Goal: Book appointment/travel/reservation

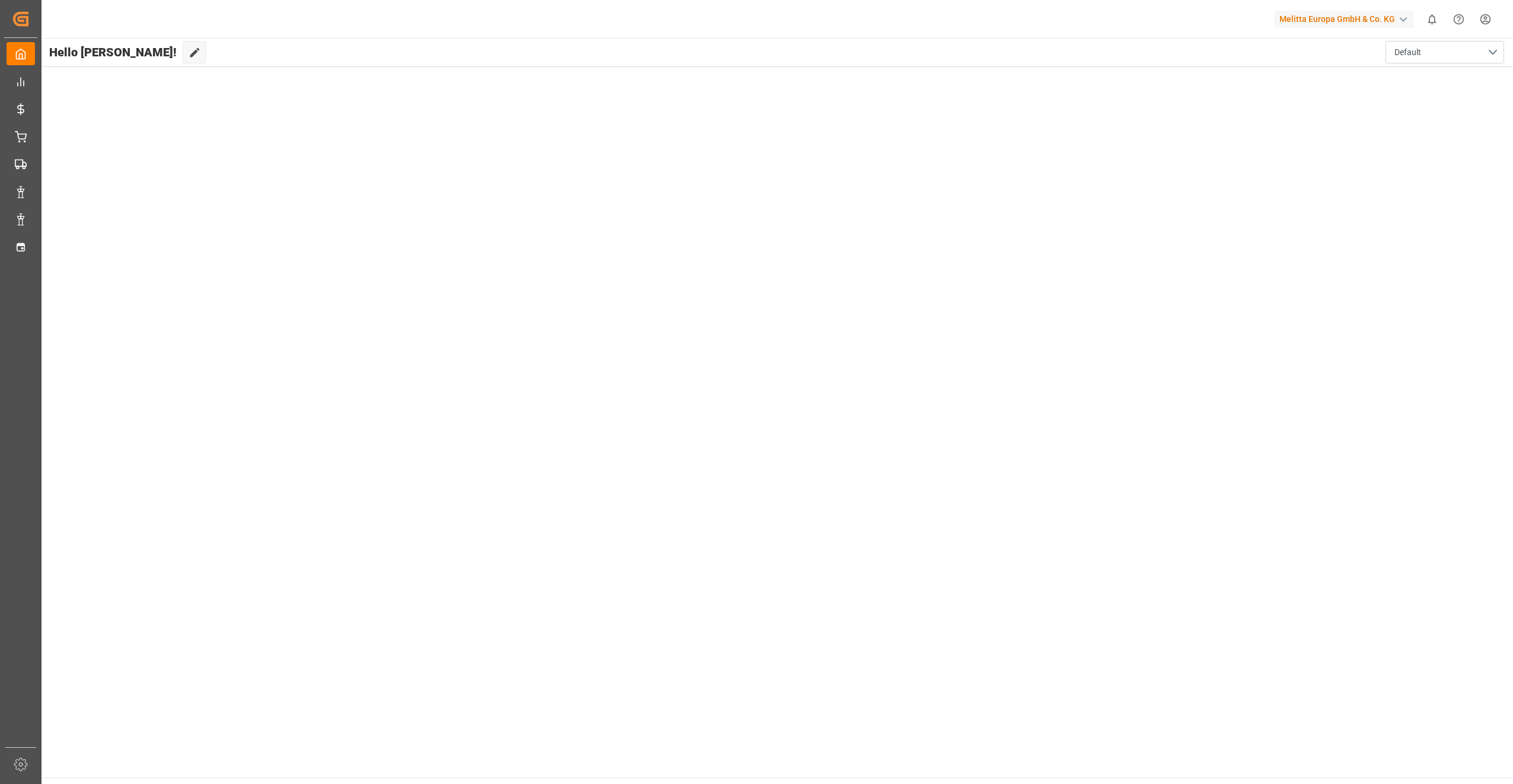
drag, startPoint x: 1256, startPoint y: 385, endPoint x: 772, endPoint y: 321, distance: 488.2
click at [1188, 378] on main "Hello [PERSON_NAME]! Edit Cockpit Default" at bounding box center [776, 407] width 1473 height 739
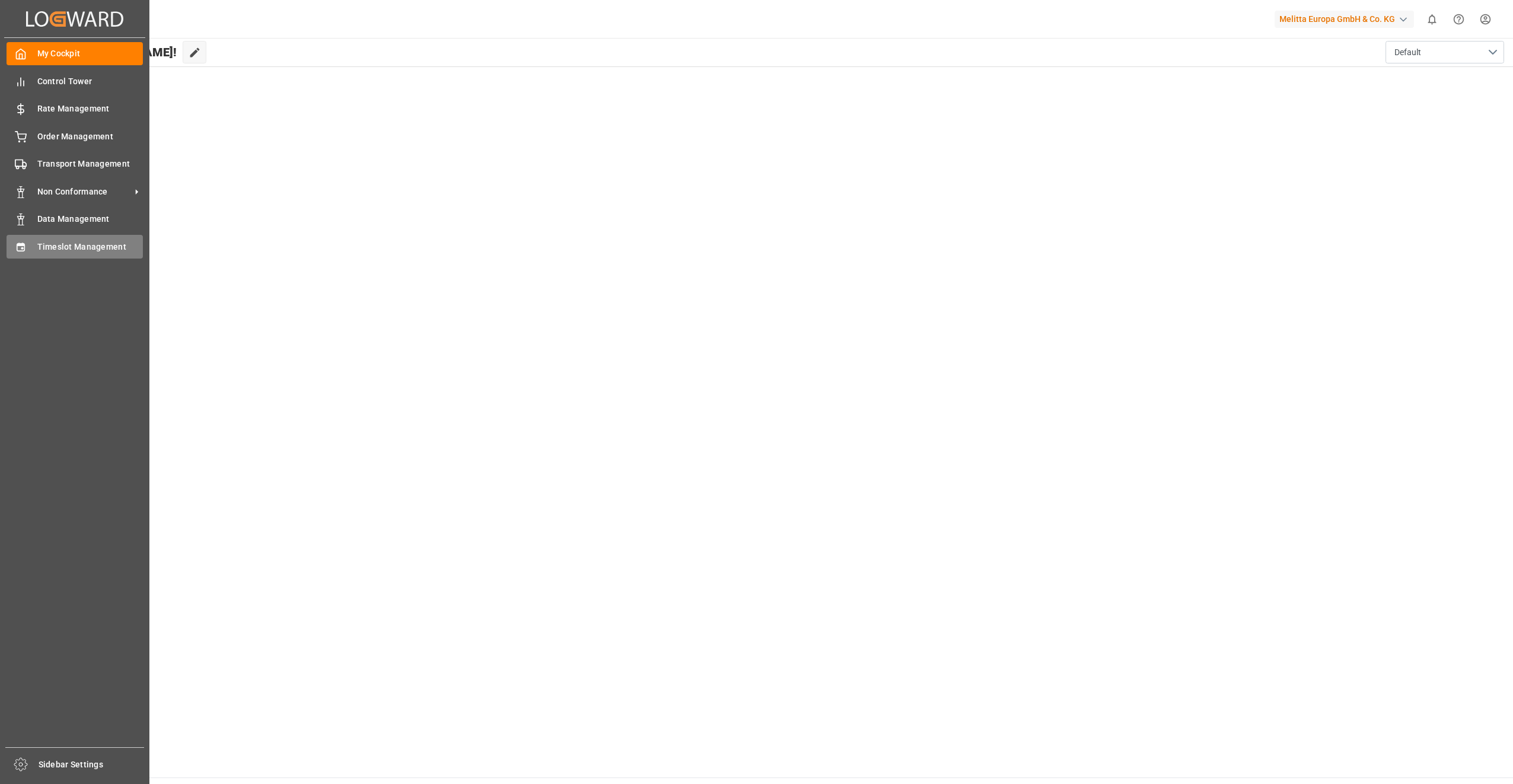
click at [62, 248] on span "Timeslot Management" at bounding box center [90, 246] width 106 height 12
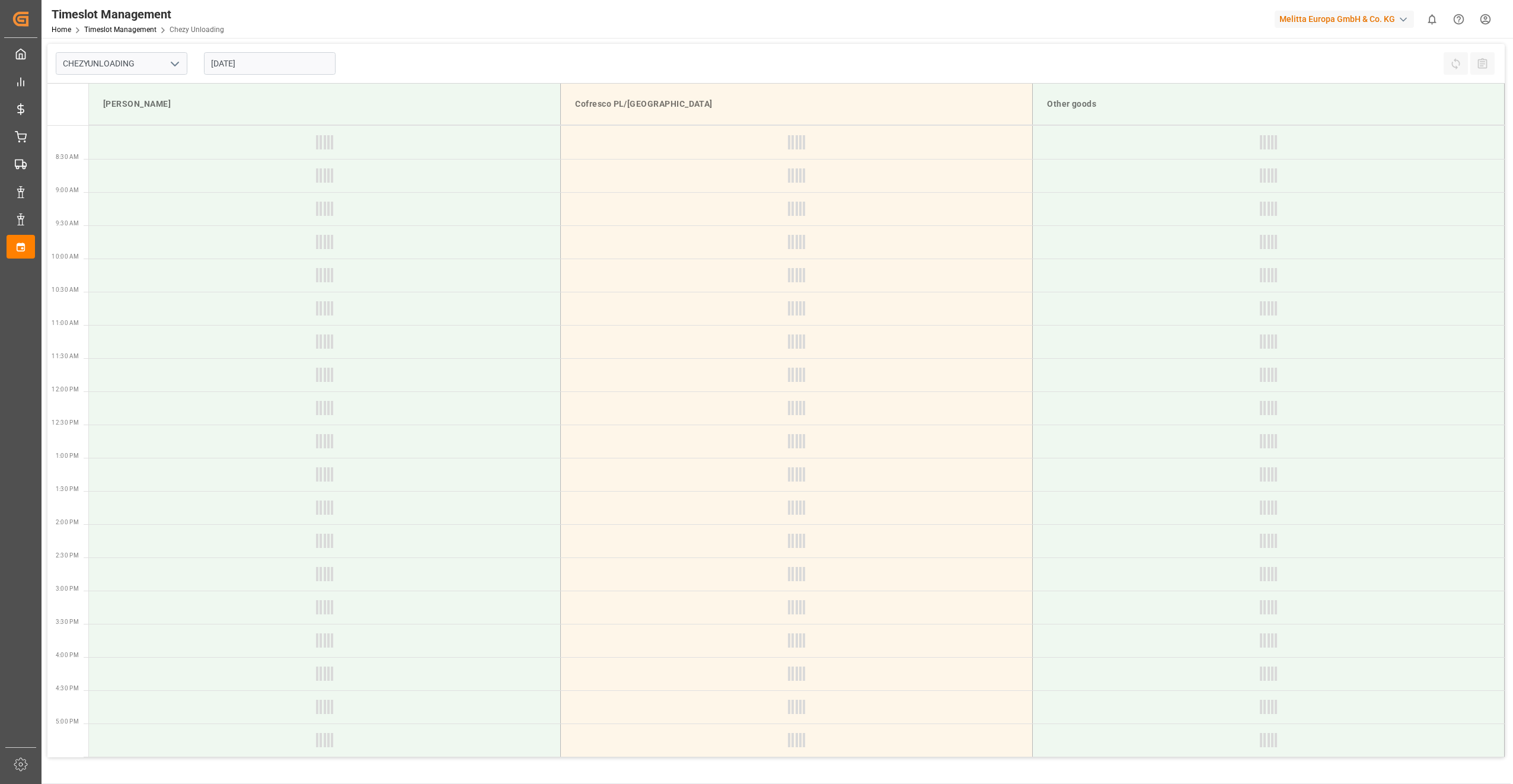
type input "Chezy Unloading"
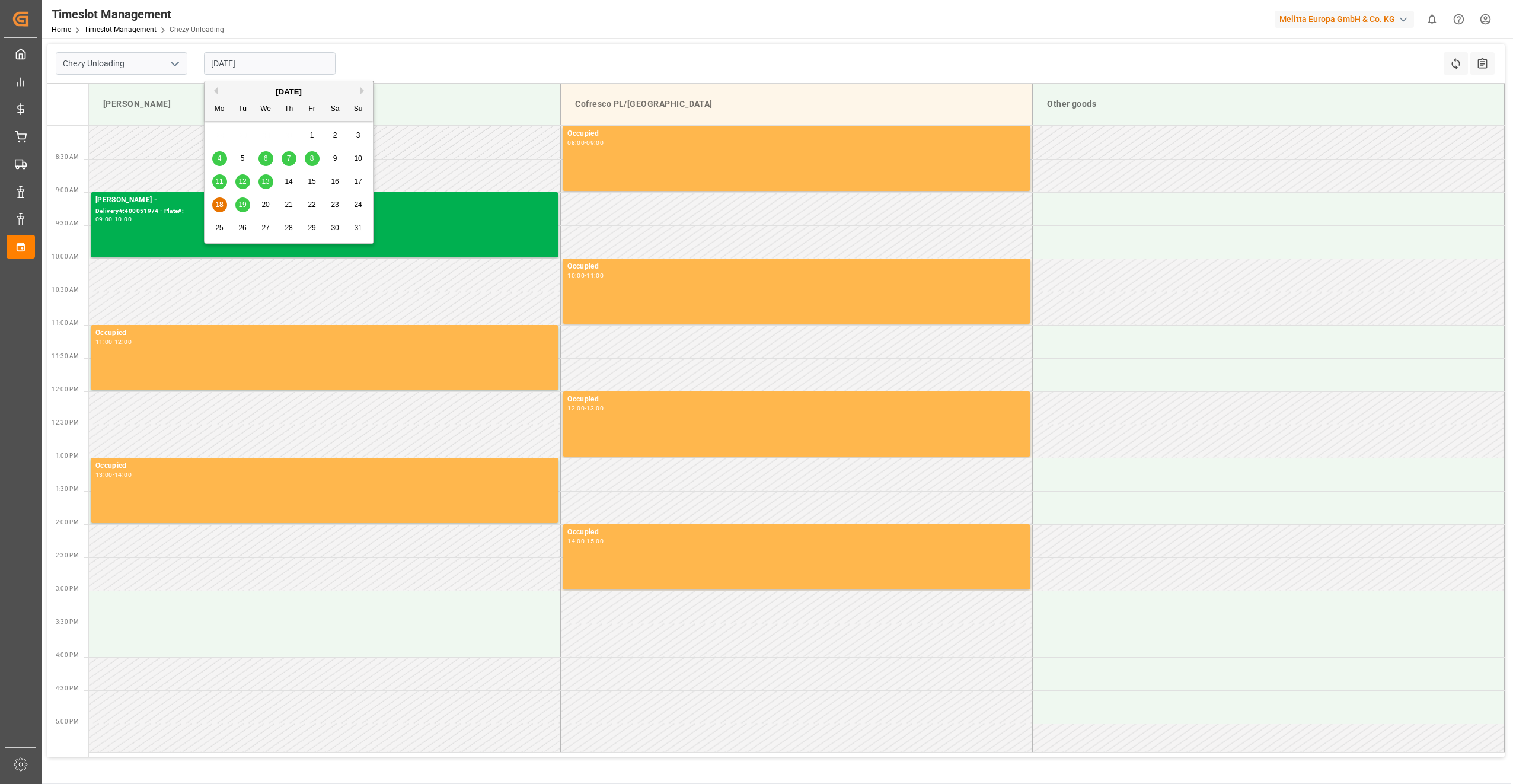
click at [235, 70] on input "[DATE]" at bounding box center [269, 64] width 132 height 23
click at [262, 206] on span "20" at bounding box center [265, 204] width 8 height 8
type input "[DATE]"
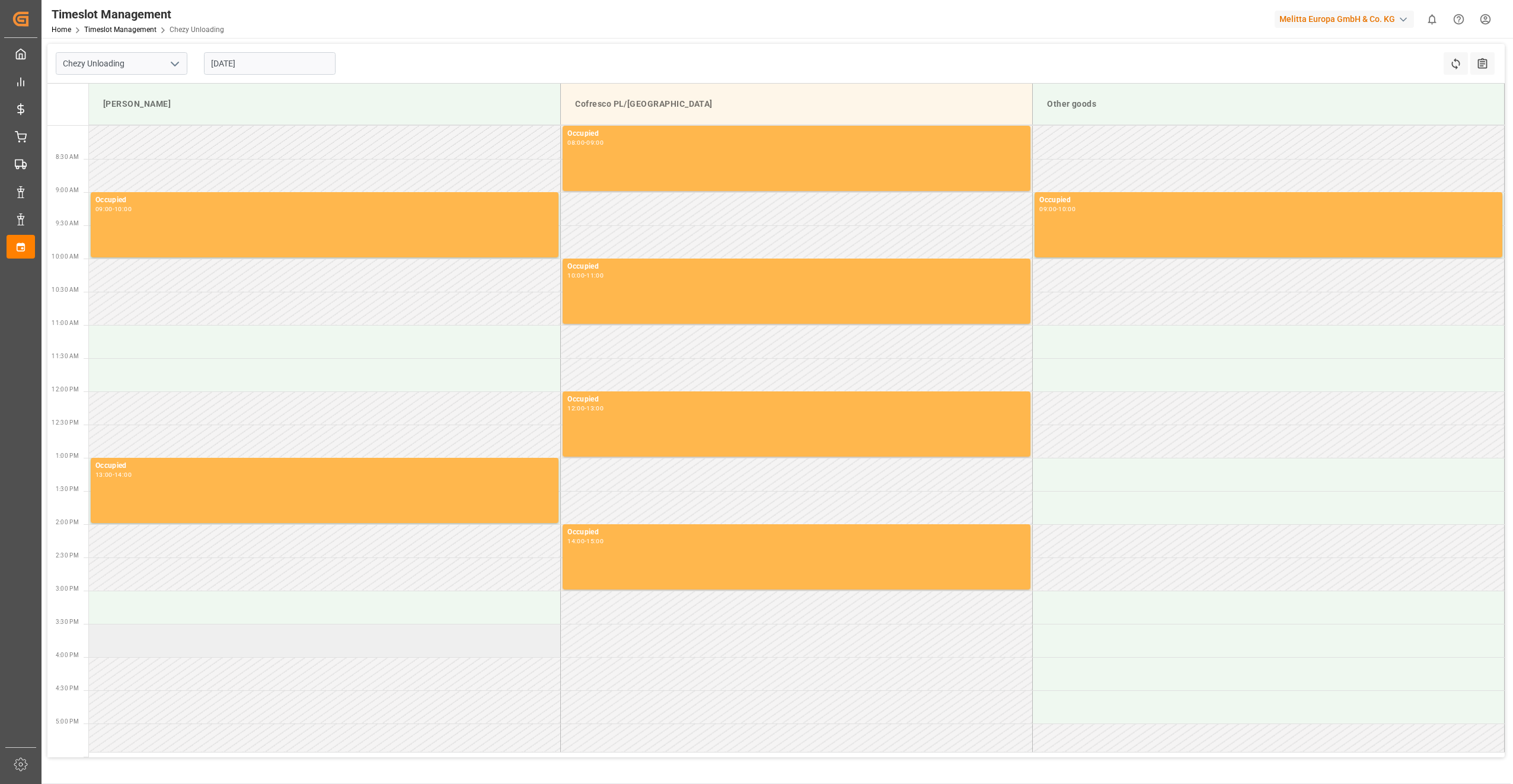
scroll to position [119, 0]
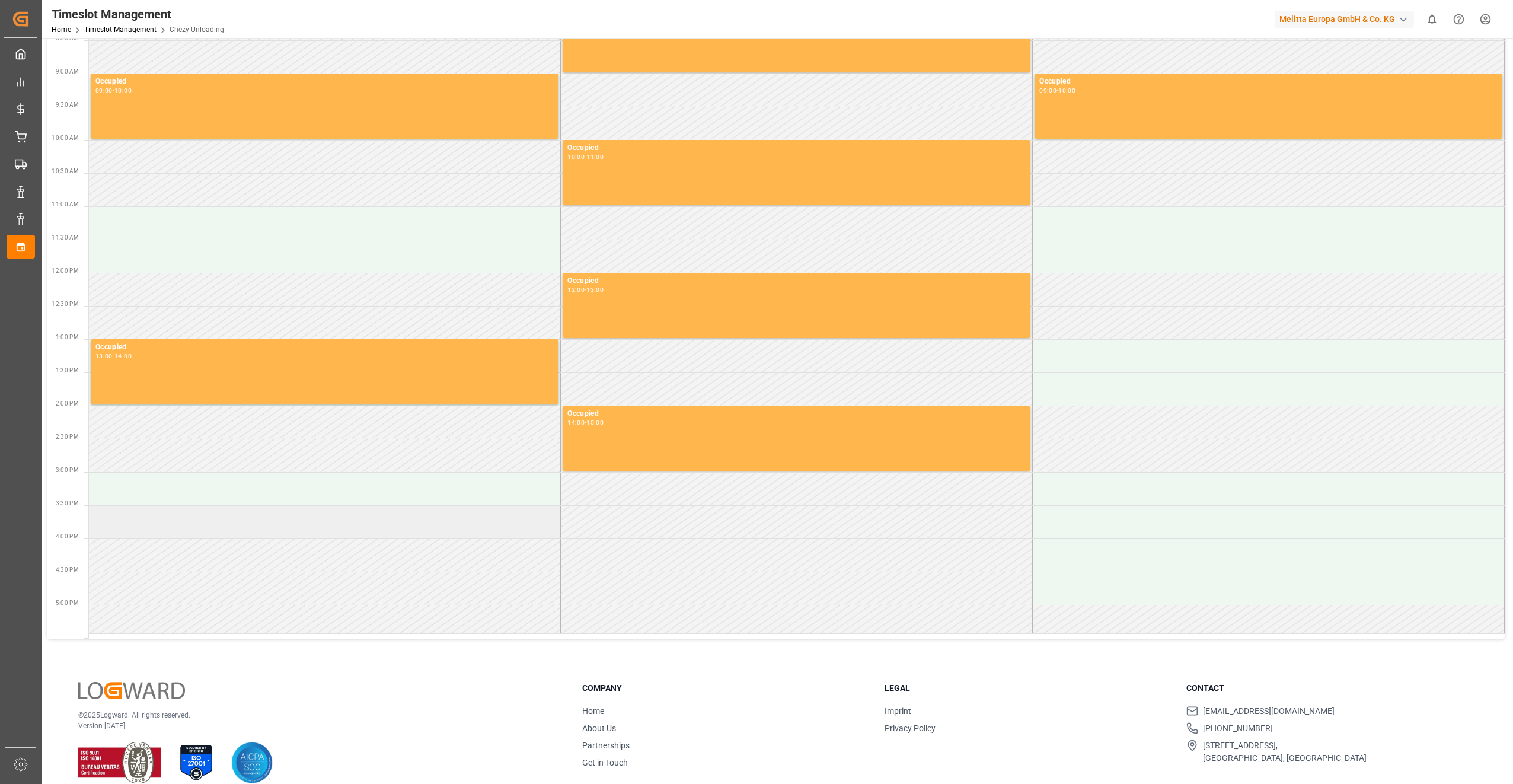
click at [213, 516] on td at bounding box center [325, 522] width 472 height 33
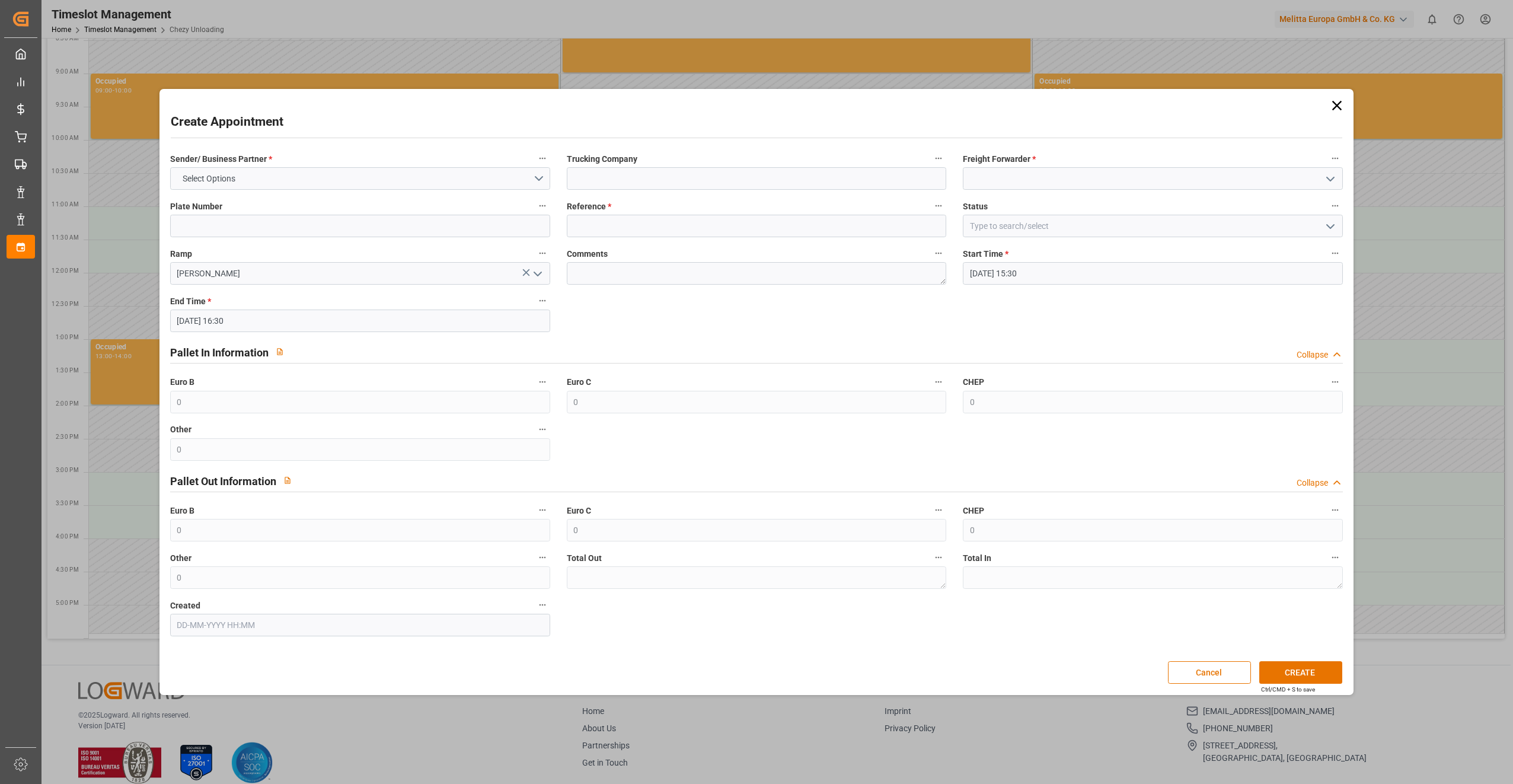
click at [213, 516] on label "Euro B" at bounding box center [360, 510] width 380 height 17
click at [535, 516] on button "Euro B" at bounding box center [543, 510] width 16 height 16
click at [313, 174] on div at bounding box center [756, 392] width 1513 height 784
click at [96, 478] on div "Create Appointment Sender/ Business Partner * Select Options Trucking Company F…" at bounding box center [756, 392] width 1513 height 784
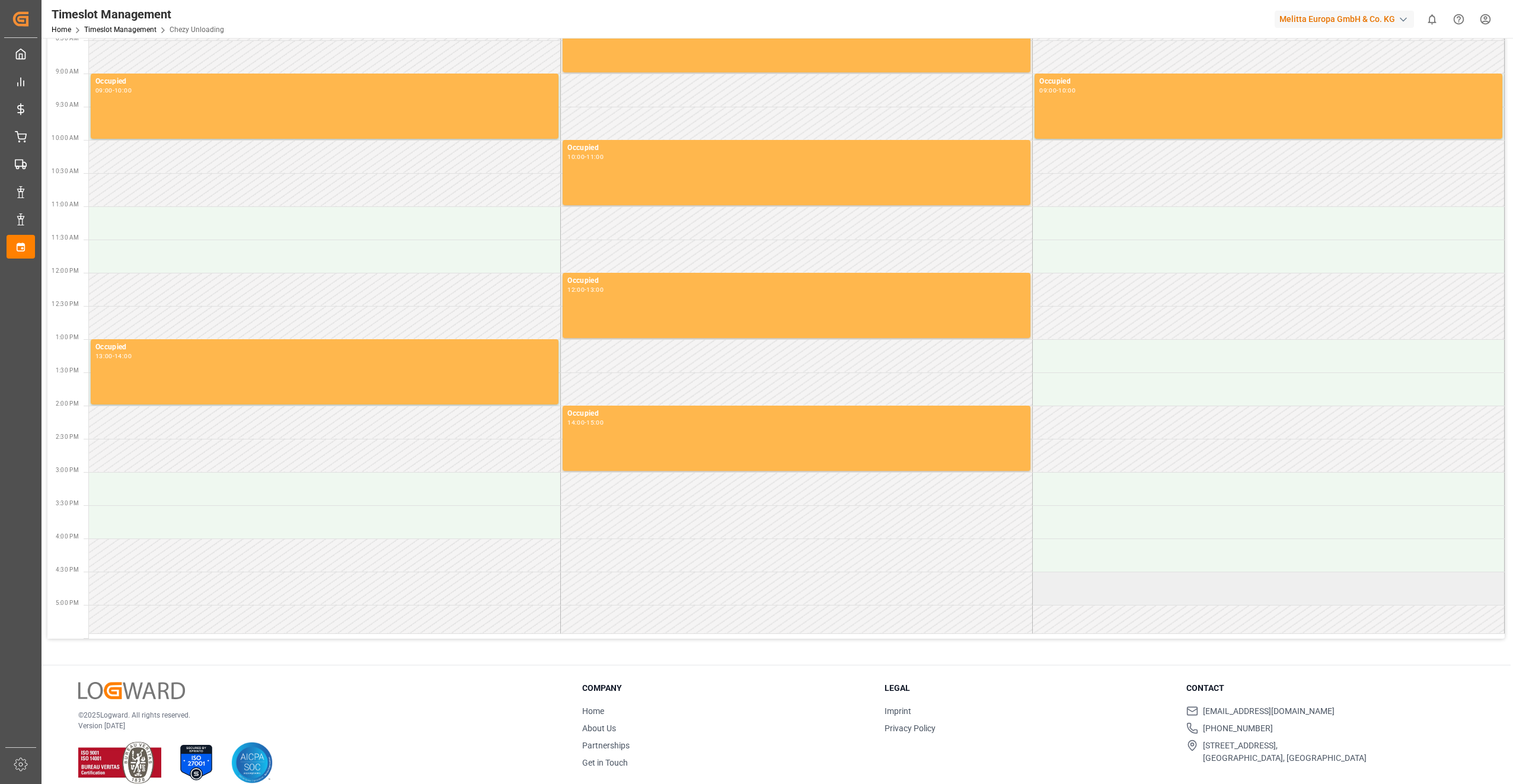
click at [1112, 597] on td at bounding box center [1269, 588] width 472 height 33
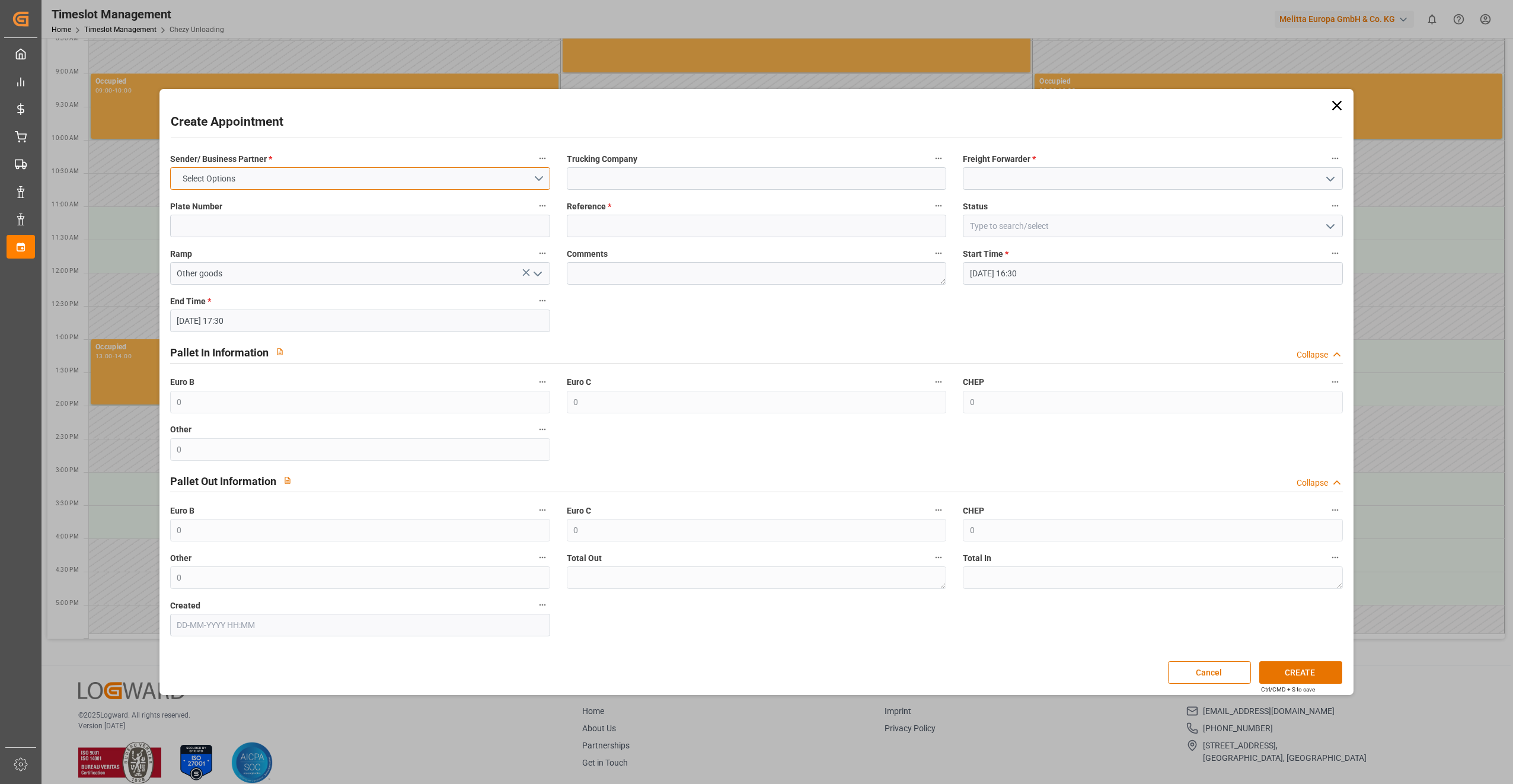
click at [290, 182] on button "Select Options" at bounding box center [360, 178] width 380 height 23
click at [293, 188] on div "[PERSON_NAME]" at bounding box center [359, 181] width 378 height 24
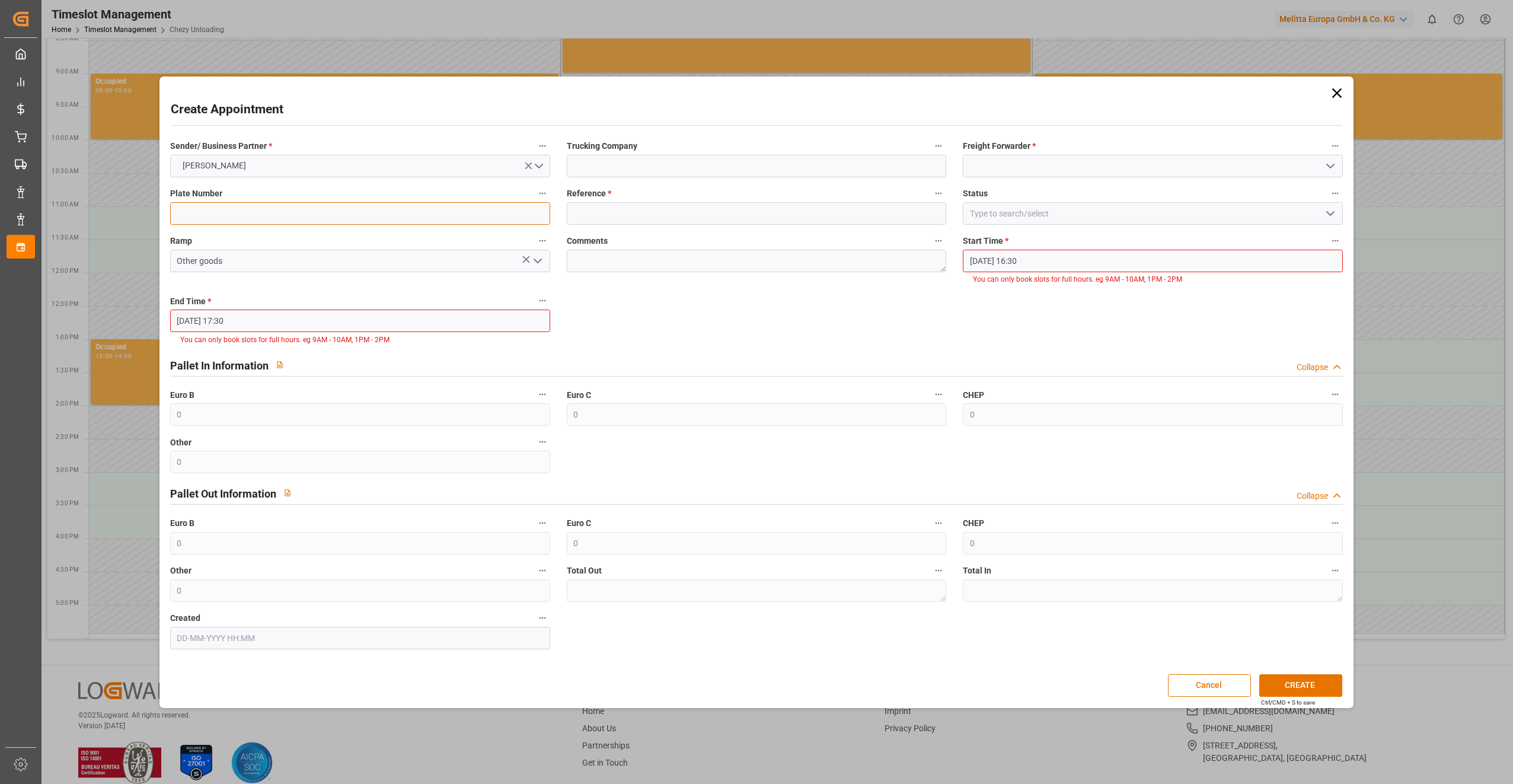
click at [250, 230] on div "Sender/ Business Partner * [PERSON_NAME] Trucking Company Freight Forwarder * P…" at bounding box center [756, 393] width 1190 height 519
click at [635, 213] on input at bounding box center [757, 213] width 380 height 23
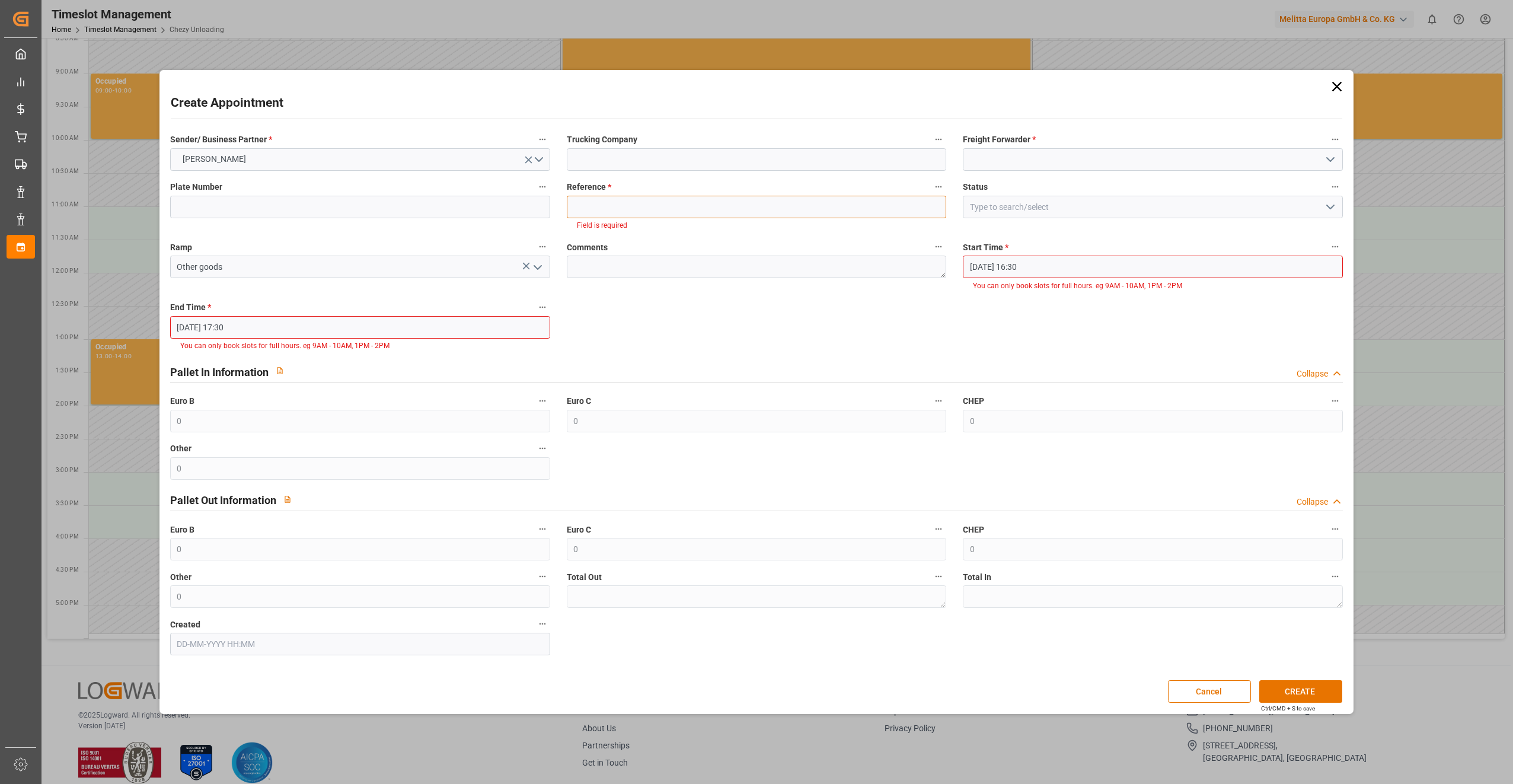
click at [667, 210] on input at bounding box center [757, 207] width 380 height 23
paste input "400052086"
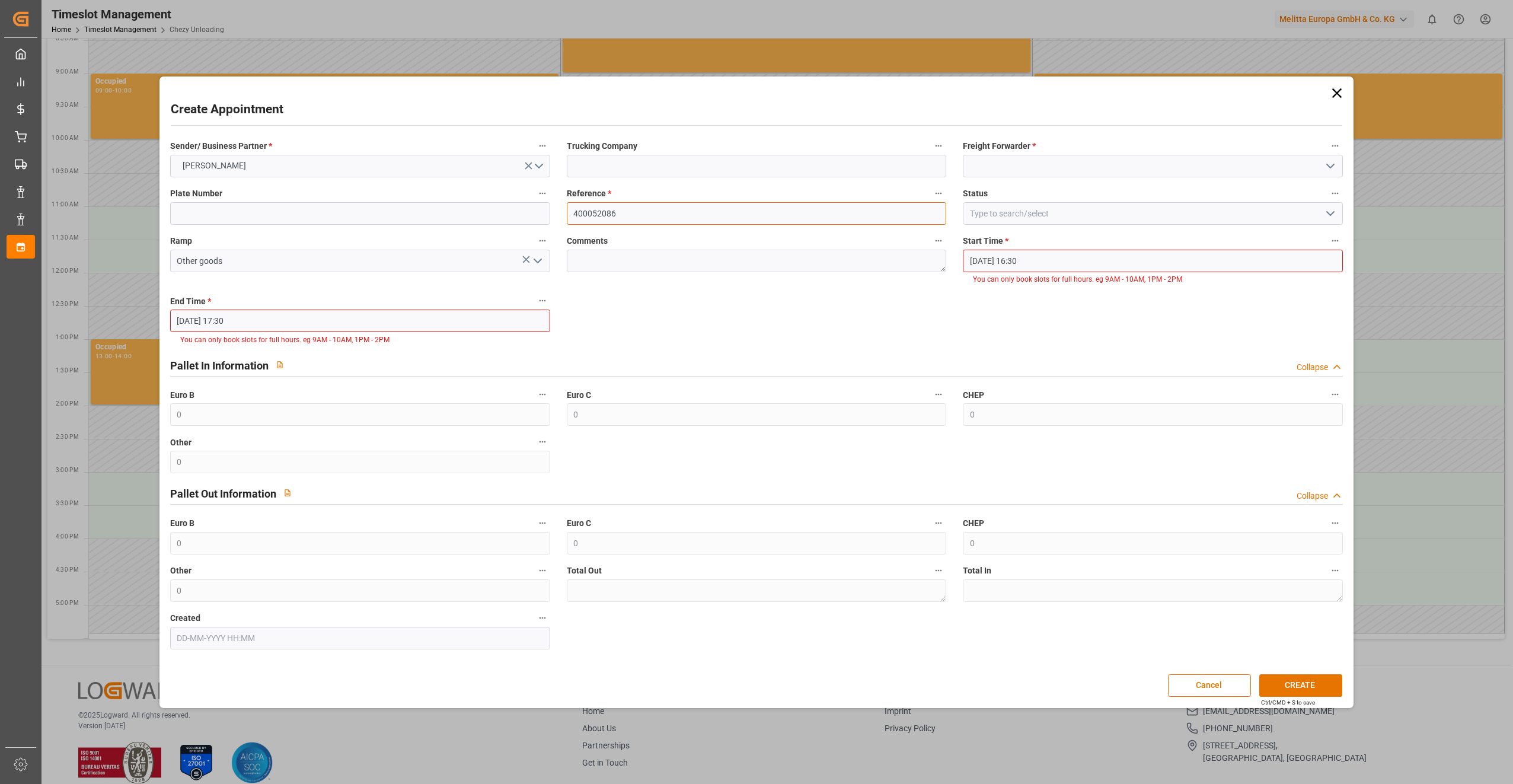
type input "400052086"
click at [227, 204] on input at bounding box center [360, 213] width 380 height 23
click at [333, 313] on input "[DATE] 17:30" at bounding box center [360, 321] width 380 height 23
click at [423, 320] on input "[DATE] 17:30" at bounding box center [360, 321] width 380 height 23
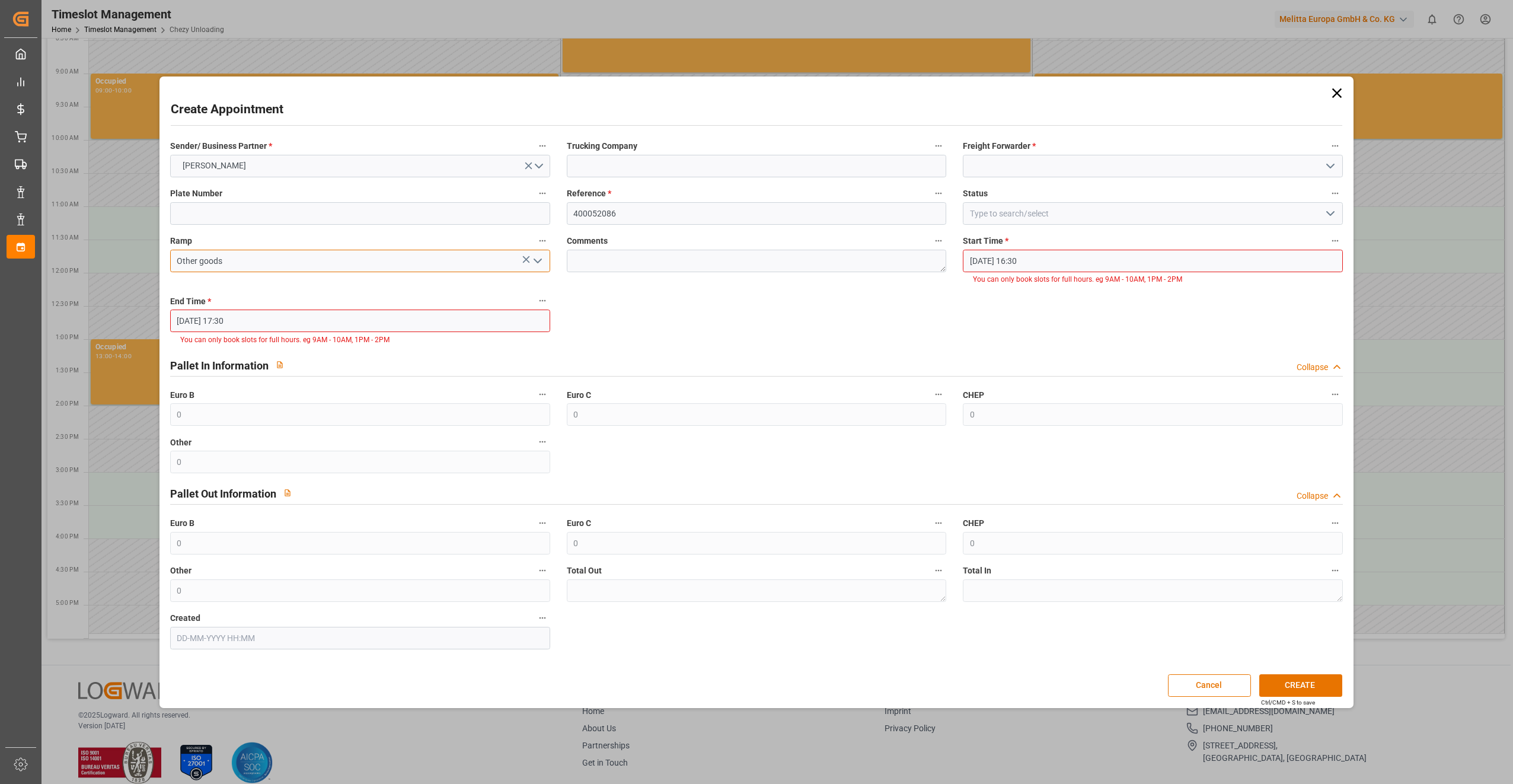
click at [329, 259] on input "Other goods" at bounding box center [360, 261] width 380 height 23
click at [309, 315] on input "[DATE] 17:30" at bounding box center [360, 321] width 380 height 23
click at [358, 294] on label "End Time *" at bounding box center [360, 301] width 380 height 17
click at [535, 294] on button "End Time *" at bounding box center [543, 301] width 16 height 16
click at [261, 319] on div at bounding box center [756, 392] width 1513 height 784
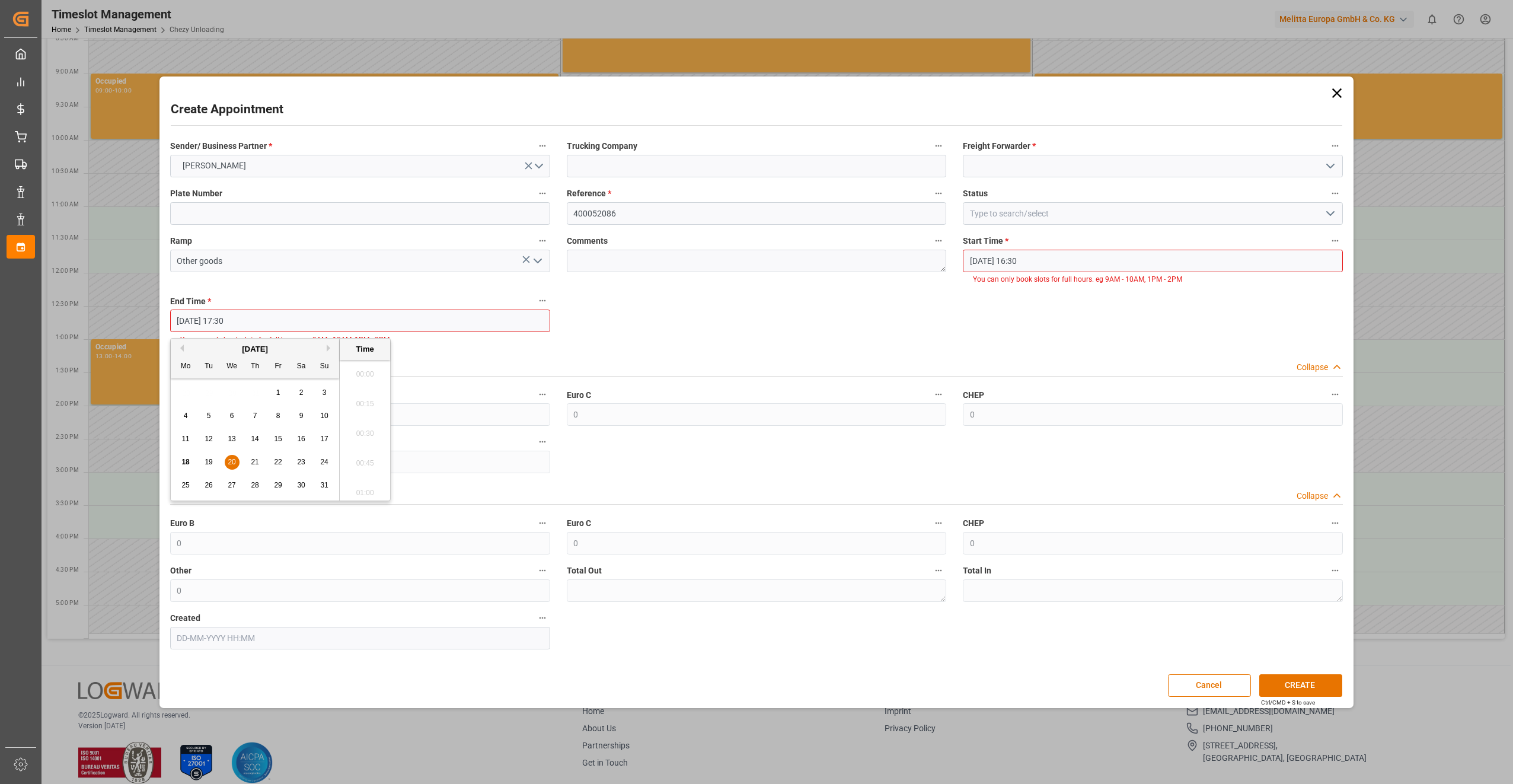
click at [261, 319] on input "[DATE] 17:30" at bounding box center [360, 321] width 380 height 23
click at [368, 403] on ul "00:00 00:15 00:30 00:45 01:00 01:15 01:30 01:45 02:00 02:15 02:30 02:45 03:00 0…" at bounding box center [365, 430] width 51 height 141
click at [273, 315] on input "[DATE] 17:30" at bounding box center [360, 321] width 380 height 23
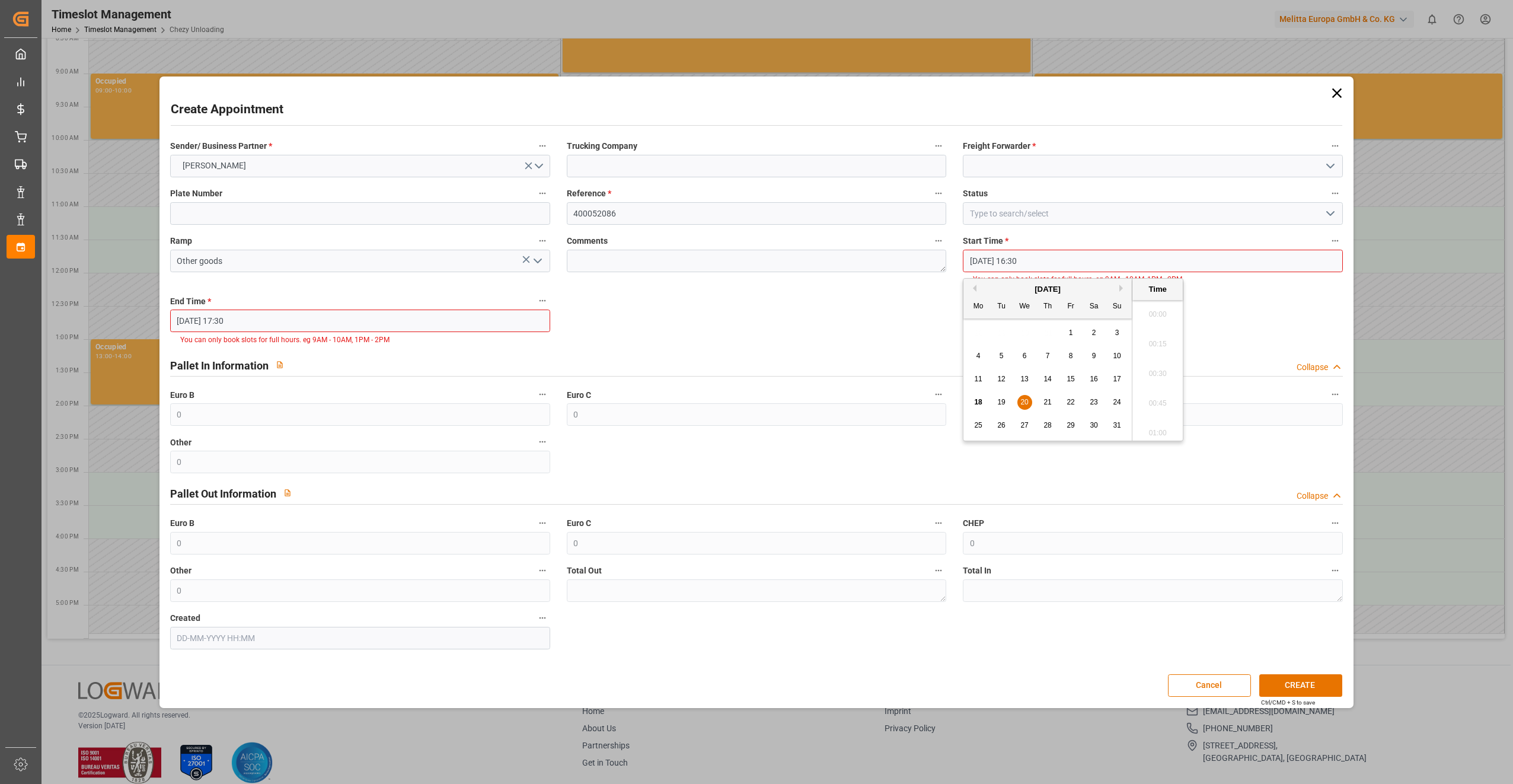
click at [1084, 264] on input "[DATE] 16:30" at bounding box center [1153, 261] width 380 height 23
click at [1315, 690] on button "CREATE" at bounding box center [1301, 685] width 83 height 23
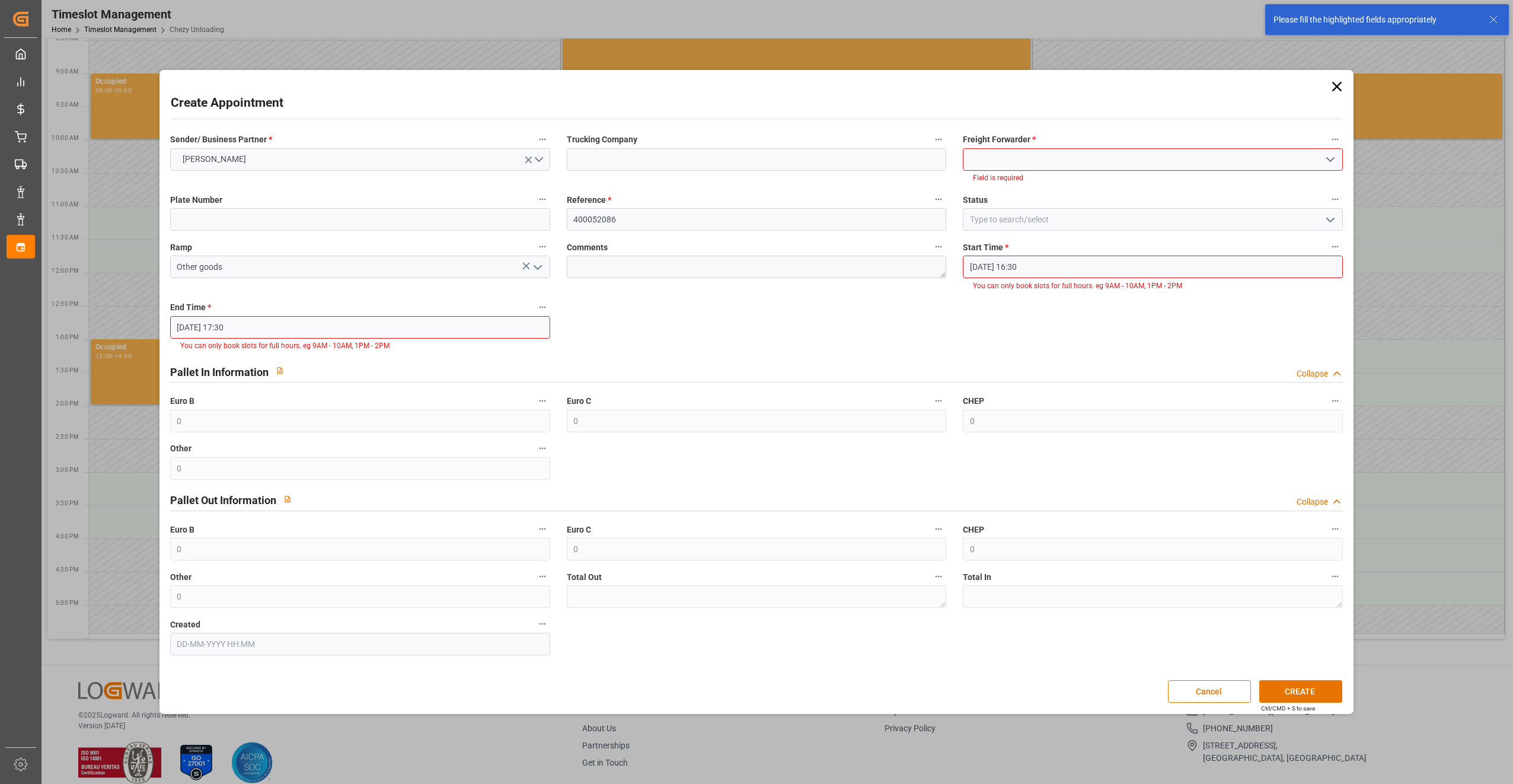
click at [1044, 162] on input at bounding box center [1153, 160] width 380 height 23
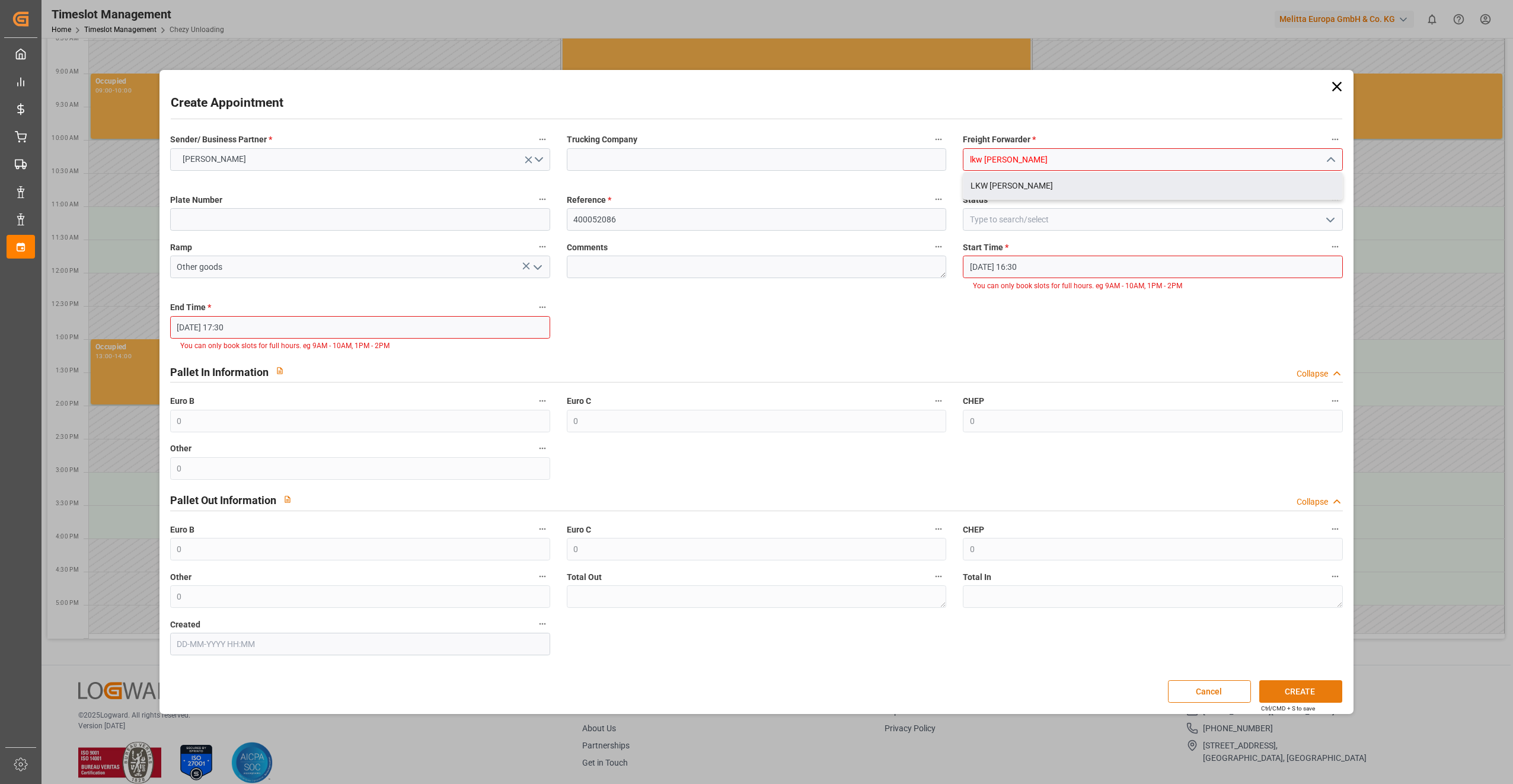
type input "lkw [PERSON_NAME]"
click at [1315, 695] on button "CREATE" at bounding box center [1301, 691] width 83 height 23
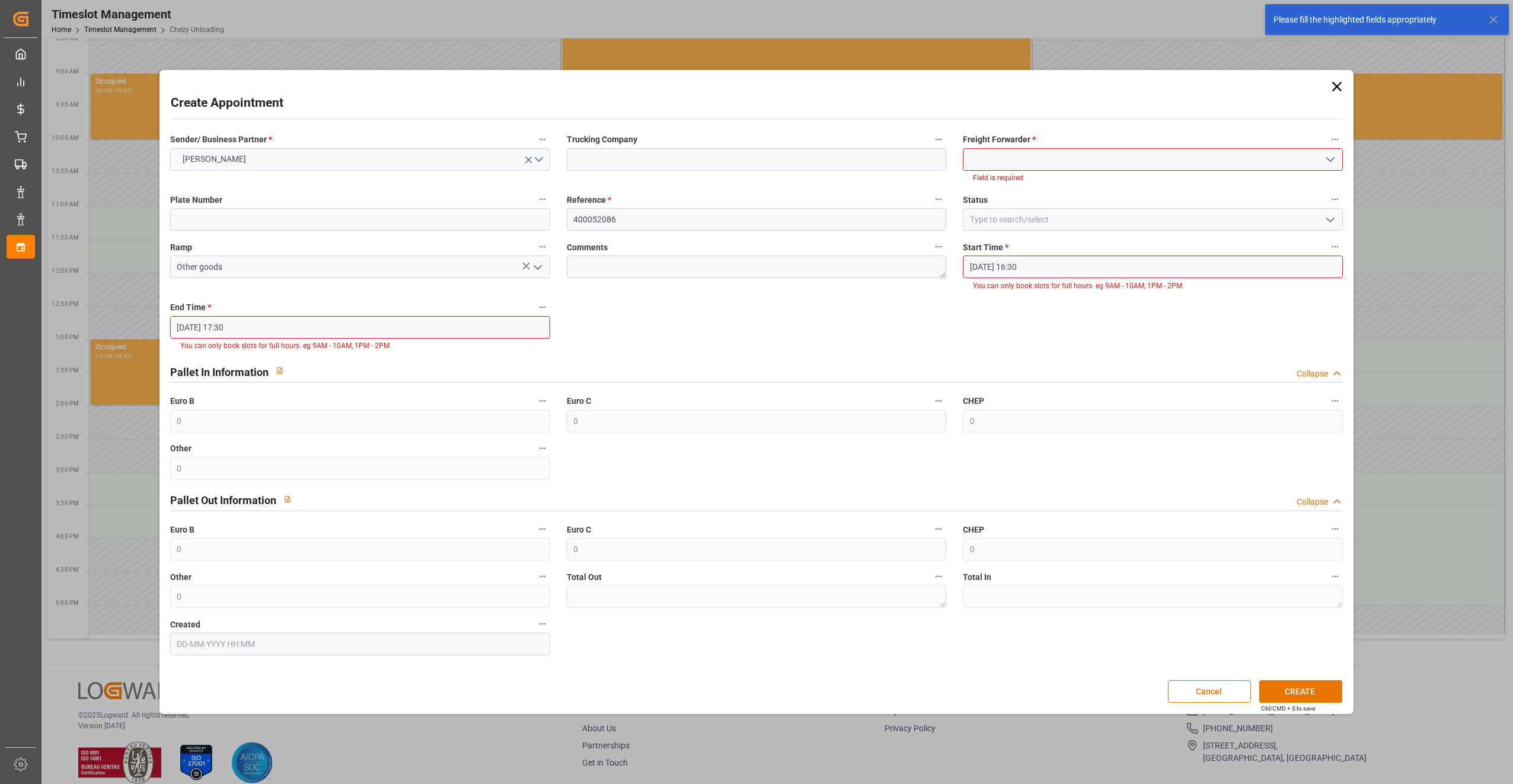
click at [1072, 163] on input at bounding box center [1153, 160] width 380 height 23
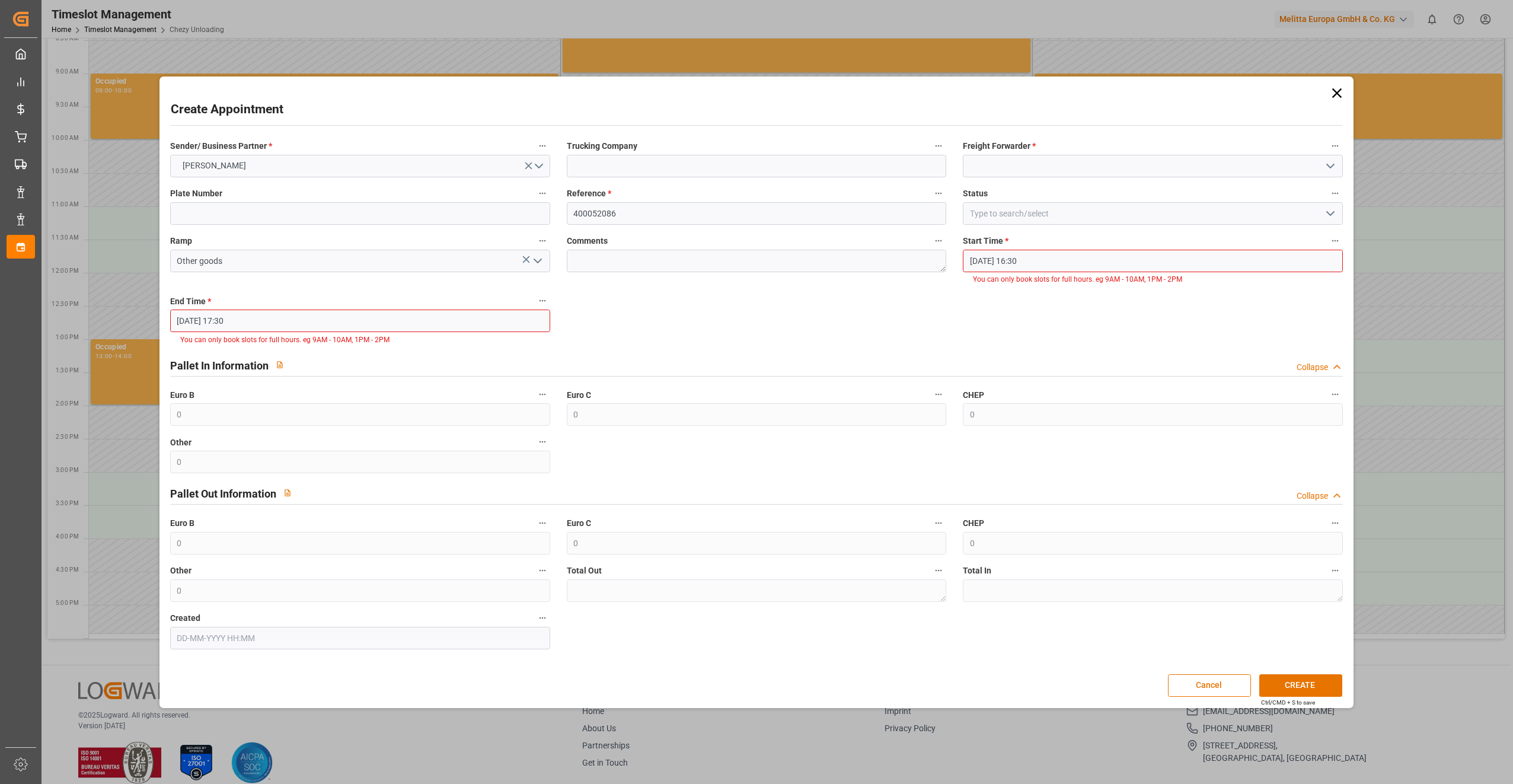
click at [1333, 159] on icon "open menu" at bounding box center [1330, 166] width 14 height 14
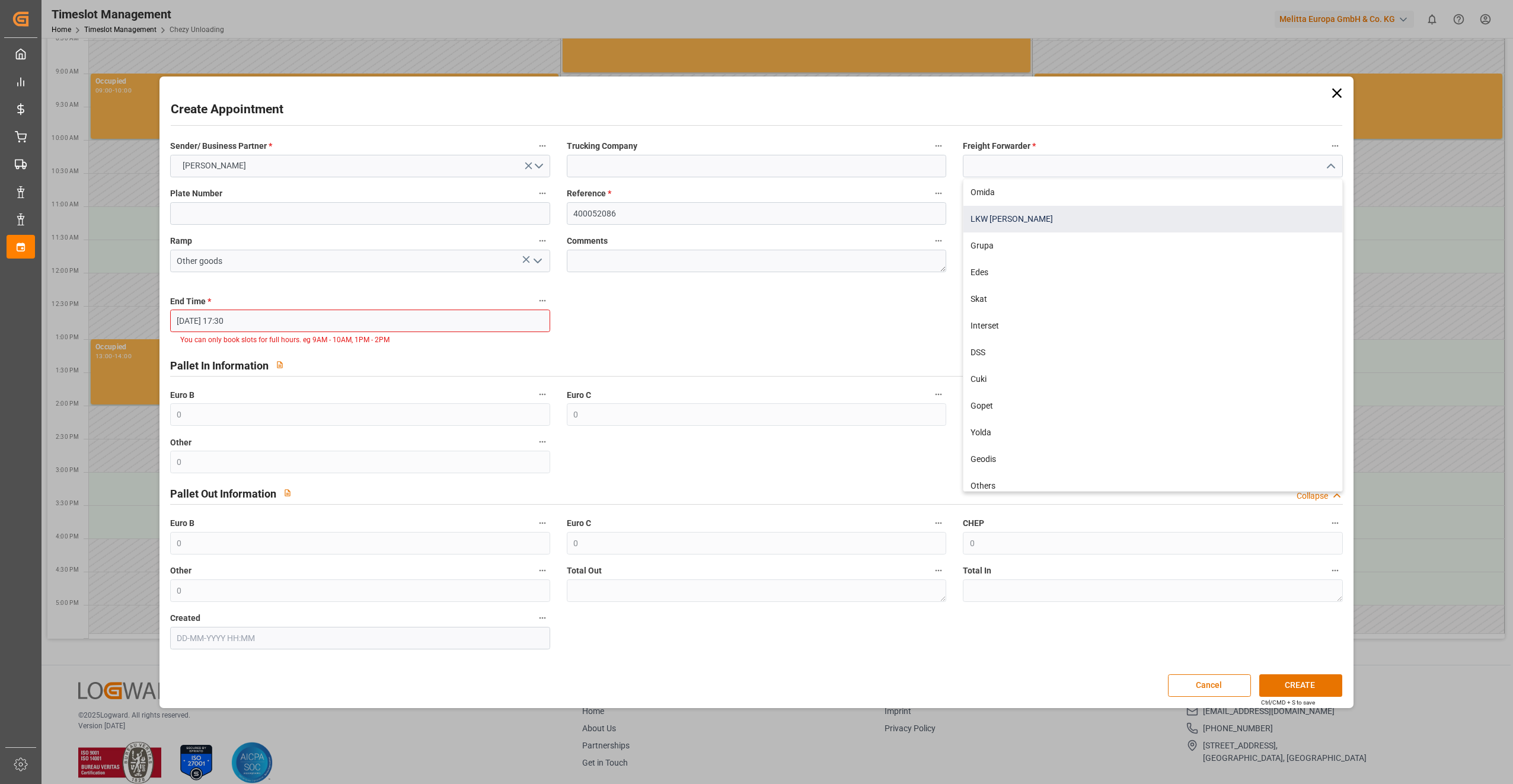
click at [1164, 219] on div "LKW [PERSON_NAME]" at bounding box center [1152, 219] width 378 height 27
type input "LKW [PERSON_NAME]"
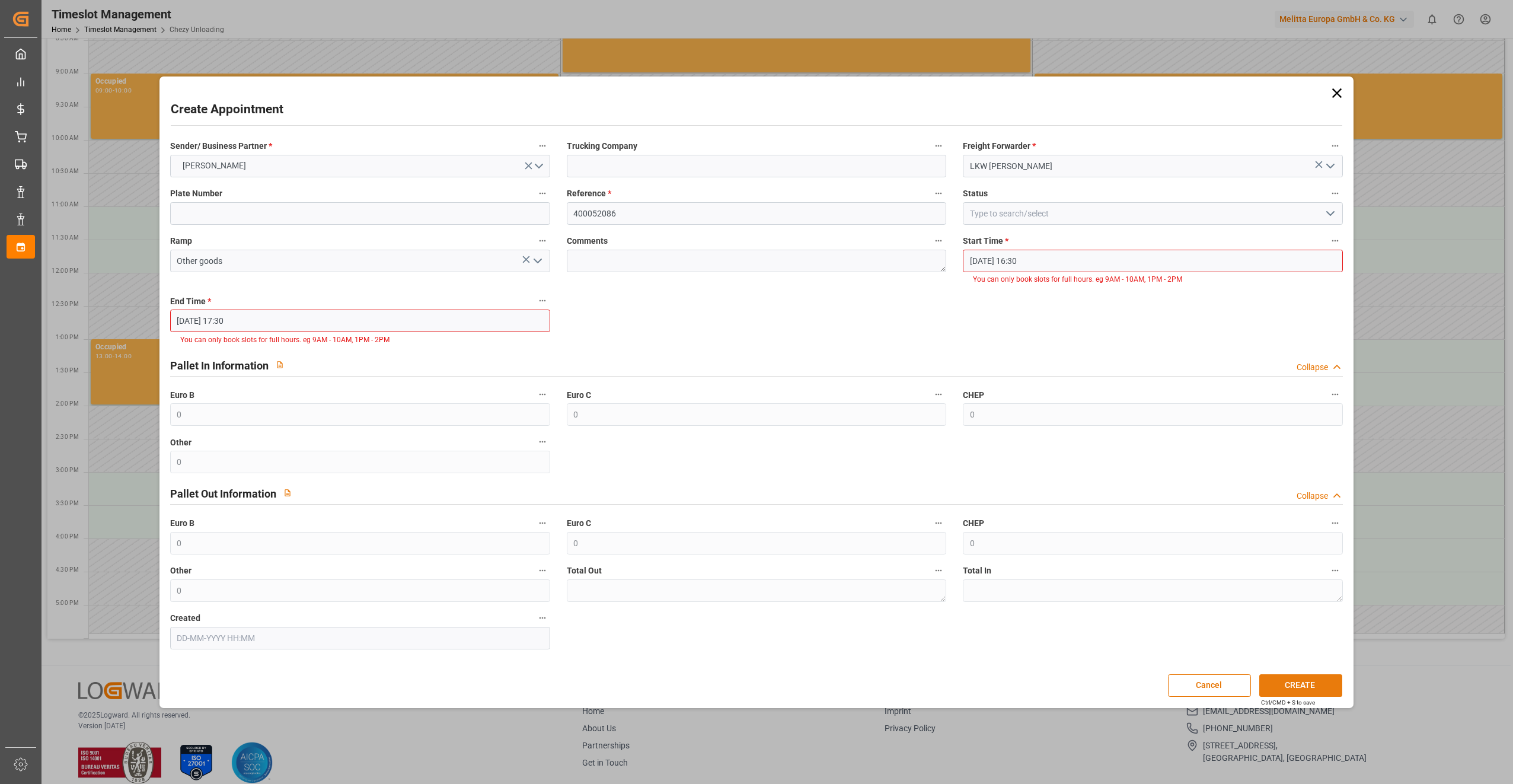
click at [1297, 684] on button "CREATE" at bounding box center [1301, 685] width 83 height 23
click at [1126, 265] on input "[DATE] 16:30" at bounding box center [1153, 261] width 380 height 23
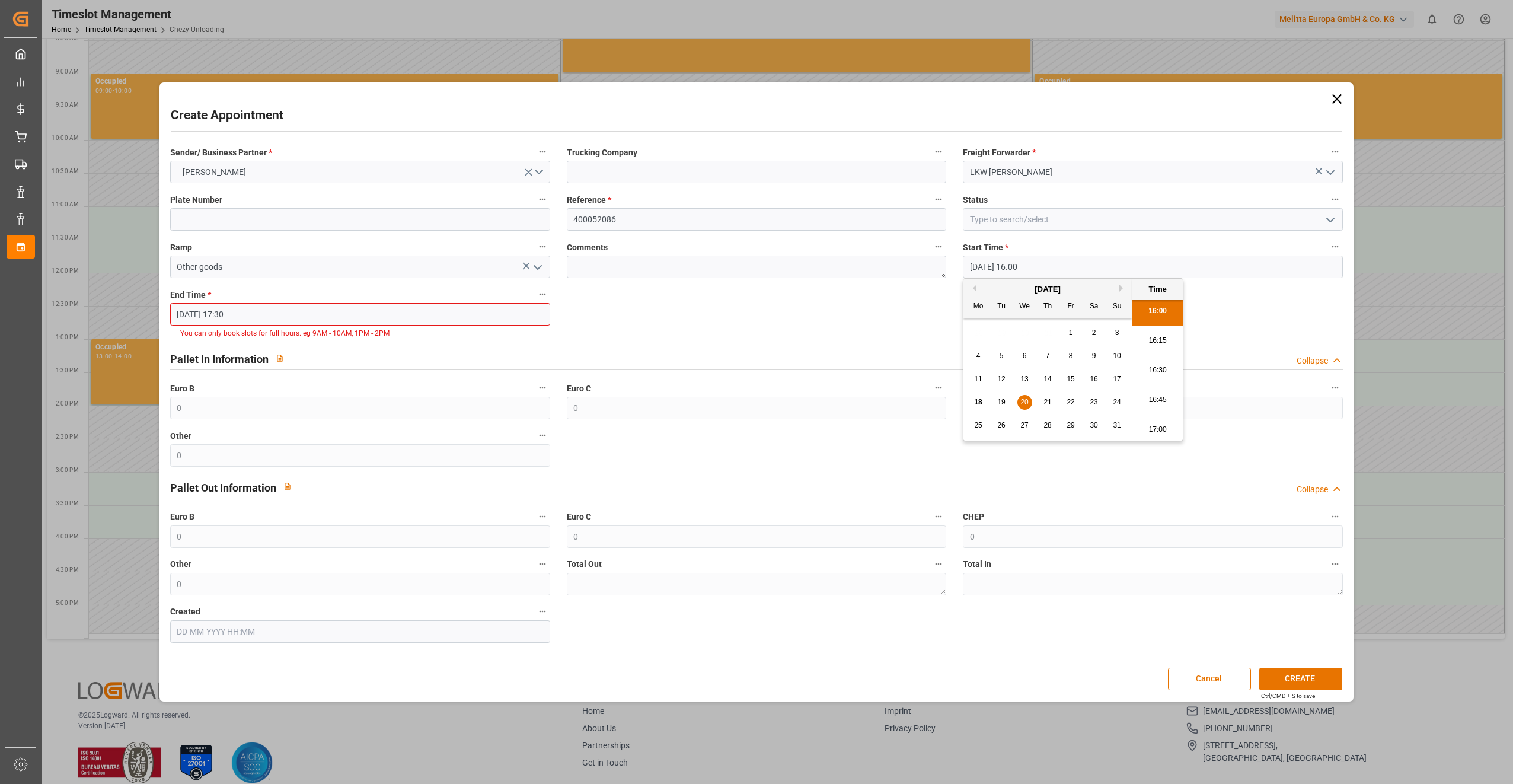
type input "[DATE] 16:00"
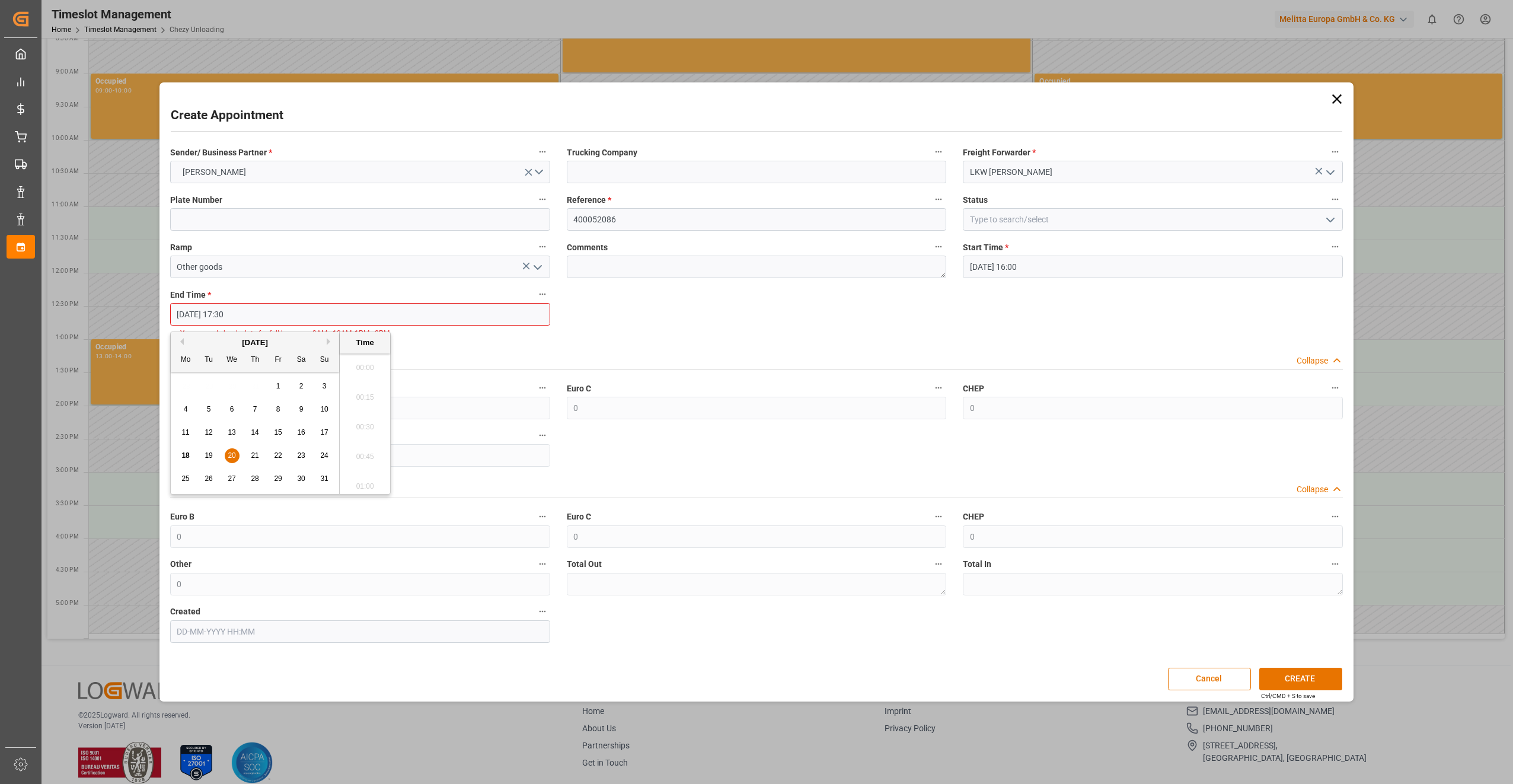
click at [262, 309] on input "[DATE] 17:30" at bounding box center [360, 315] width 380 height 23
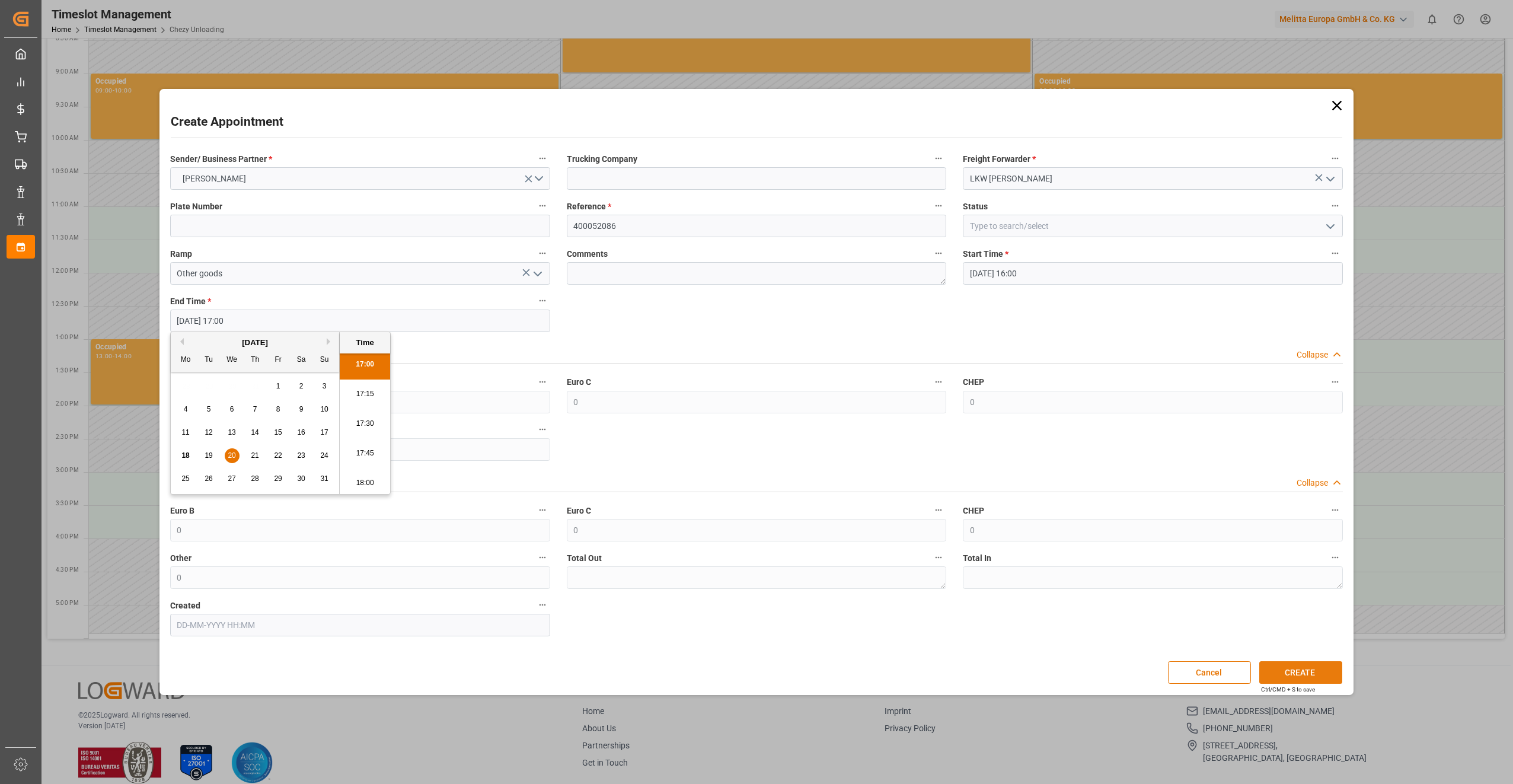
type input "[DATE] 17:00"
click at [1313, 664] on button "CREATE" at bounding box center [1301, 672] width 83 height 23
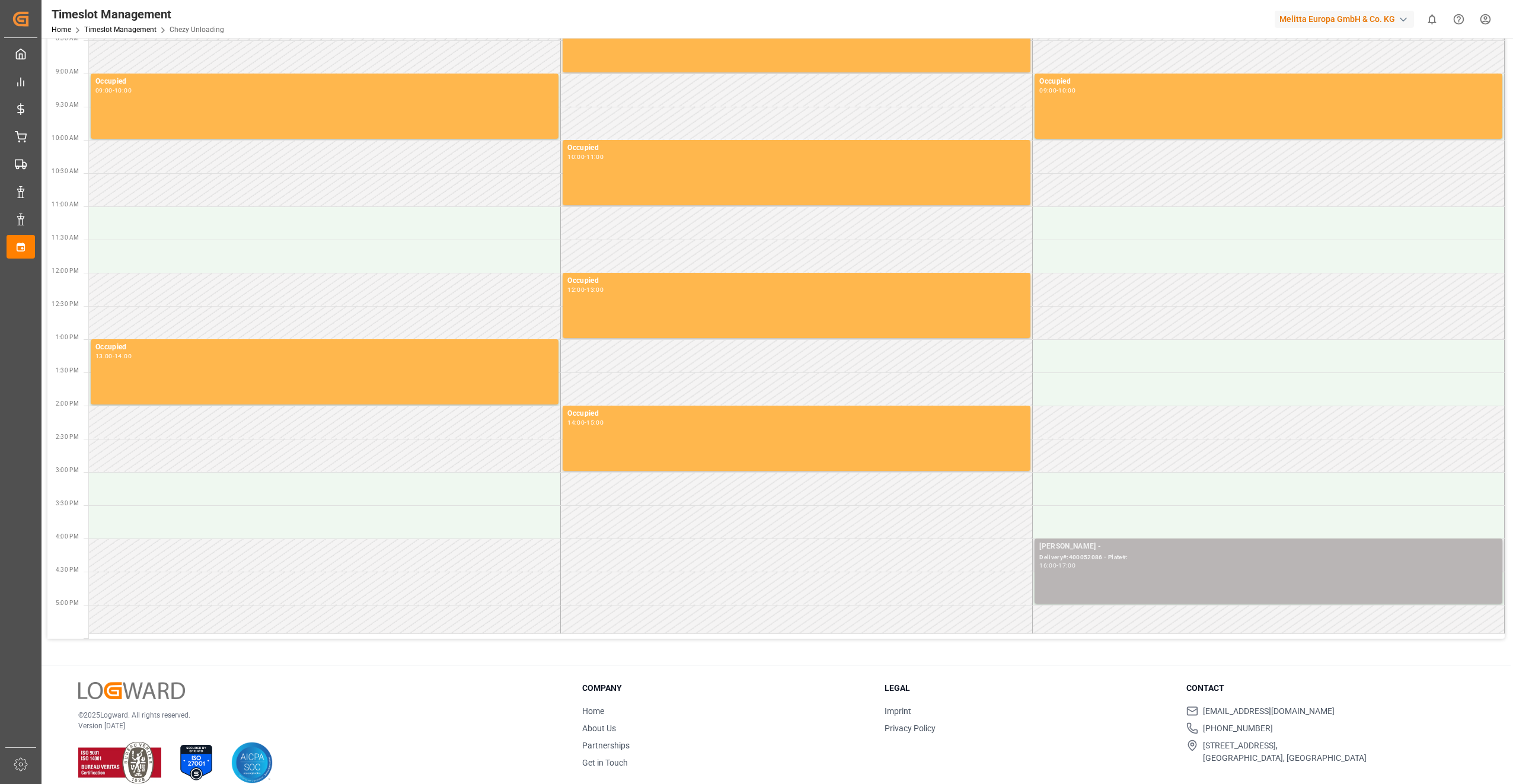
click at [1118, 591] on div "[PERSON_NAME] - Delivery#:400052086 - Plate#: 16:00 - 17:00" at bounding box center [1268, 571] width 458 height 60
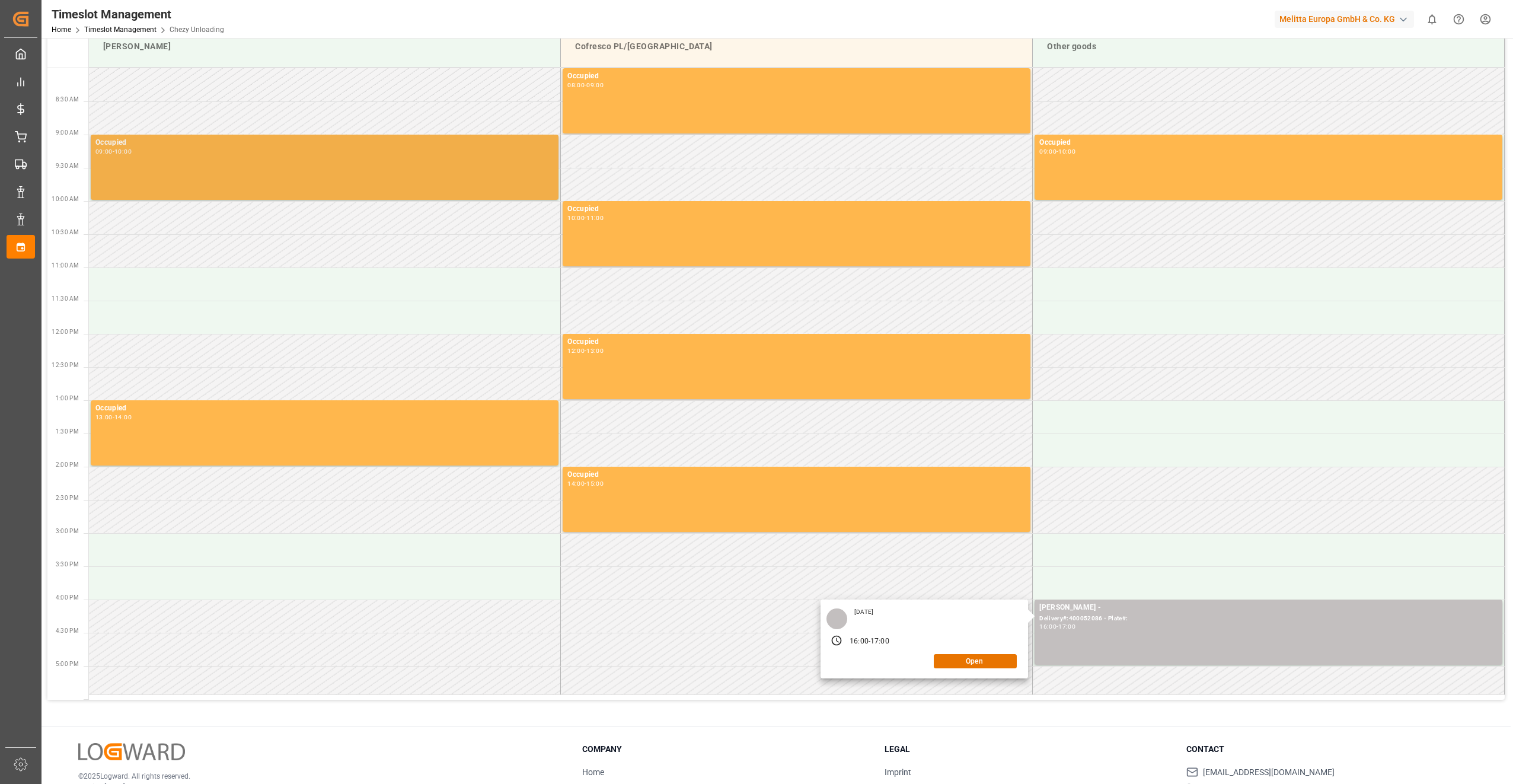
scroll to position [0, 0]
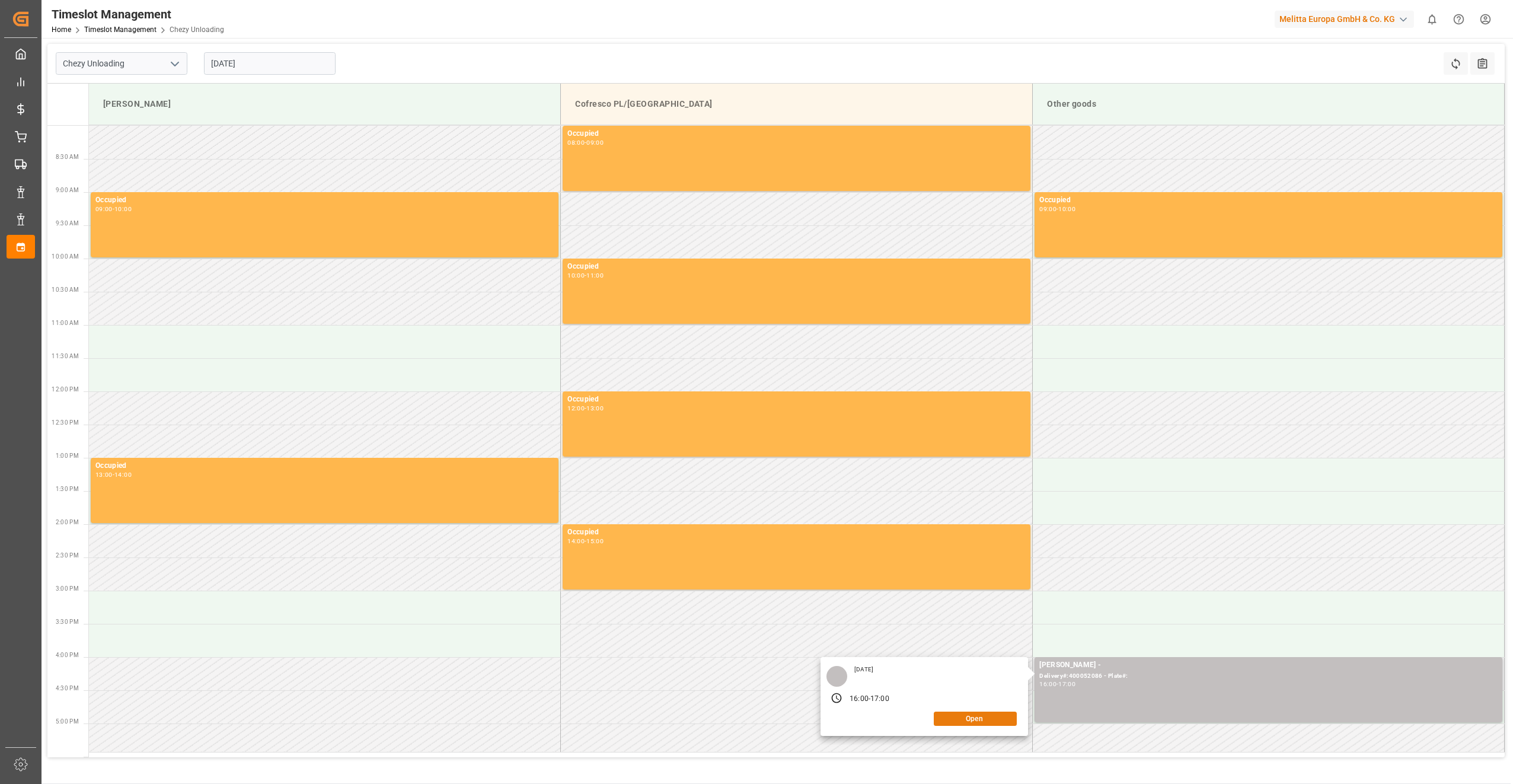
click at [975, 722] on button "Open" at bounding box center [975, 718] width 83 height 14
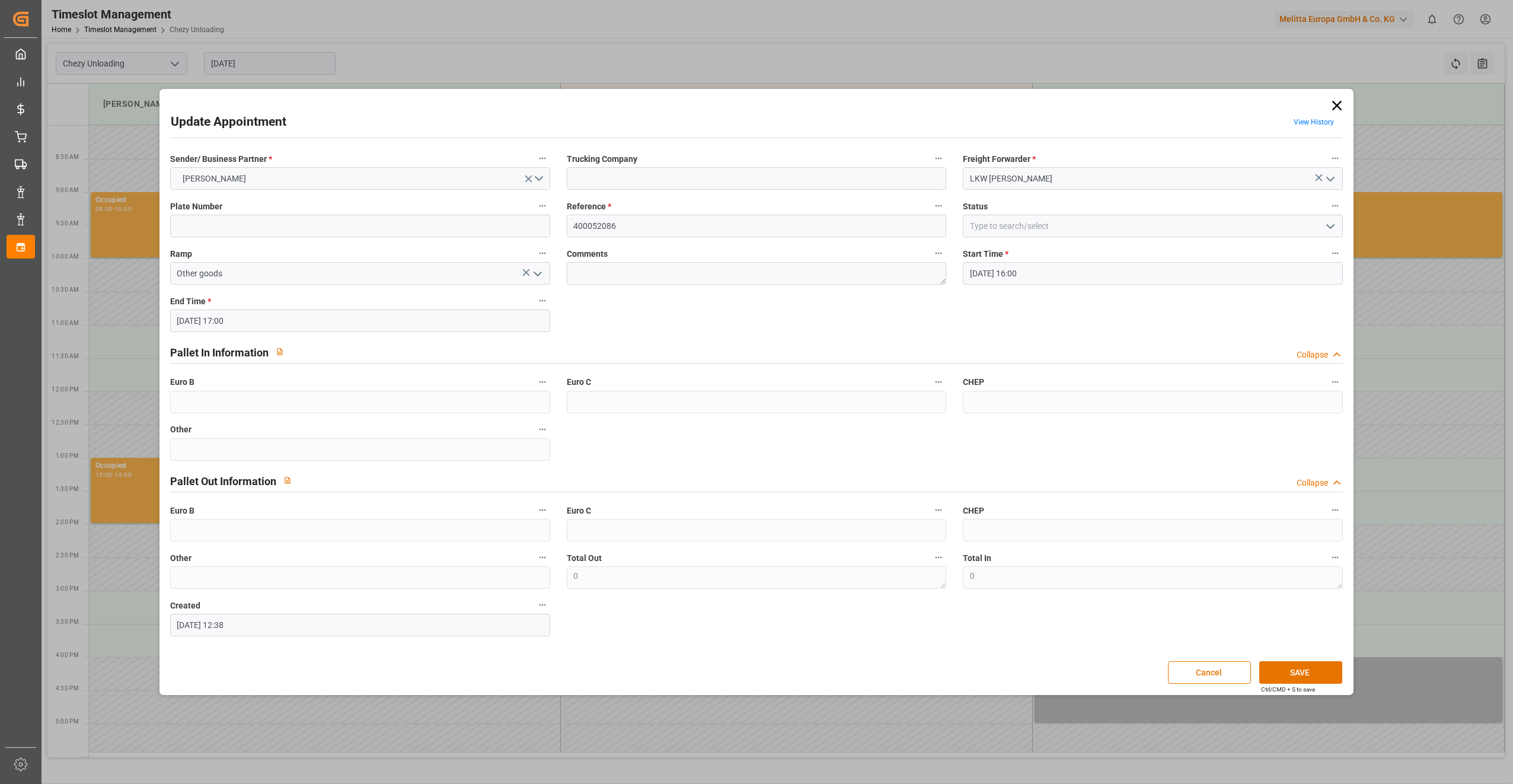
click at [1339, 106] on icon at bounding box center [1336, 105] width 17 height 17
